Goal: Check status: Check status

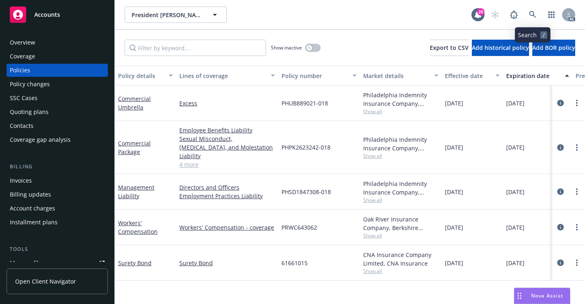
click at [532, 20] on link at bounding box center [533, 15] width 16 height 16
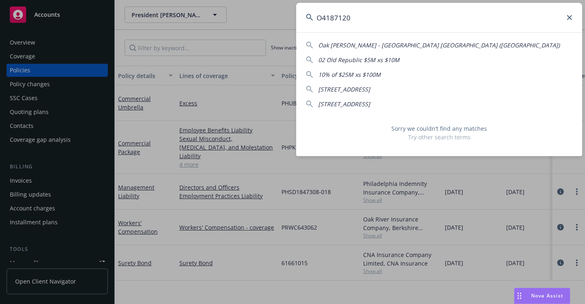
type input "O4187120"
